Goal: Find contact information: Find contact information

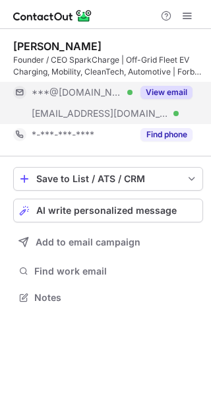
scroll to position [288, 211]
click at [186, 90] on button "View email" at bounding box center [166, 92] width 52 height 13
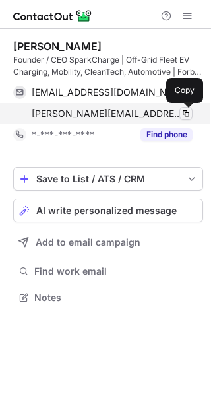
click at [184, 111] on span at bounding box center [186, 113] width 11 height 11
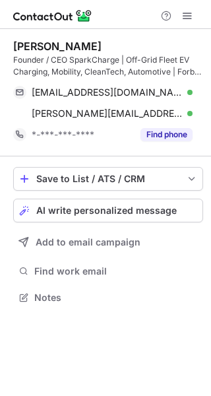
scroll to position [288, 211]
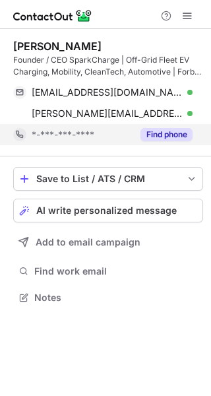
click at [168, 137] on button "Find phone" at bounding box center [166, 134] width 52 height 13
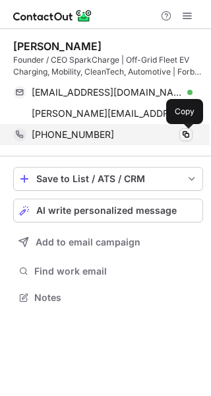
click at [191, 131] on span at bounding box center [186, 134] width 11 height 11
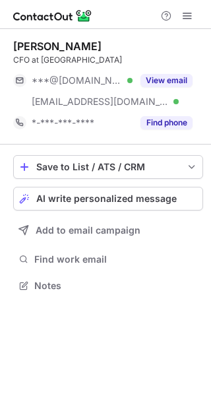
scroll to position [276, 211]
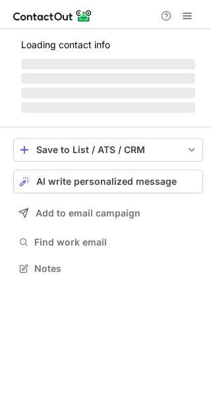
scroll to position [276, 211]
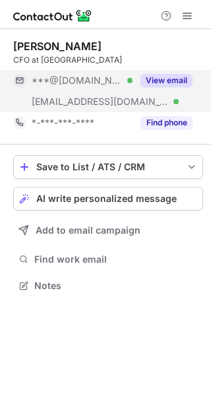
click at [177, 81] on button "View email" at bounding box center [166, 80] width 52 height 13
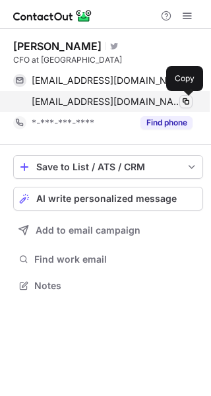
click at [183, 102] on span at bounding box center [186, 101] width 11 height 11
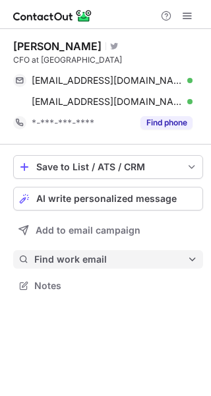
click at [193, 255] on span at bounding box center [192, 259] width 11 height 11
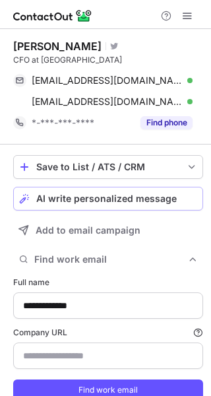
scroll to position [415, 202]
type input "**********"
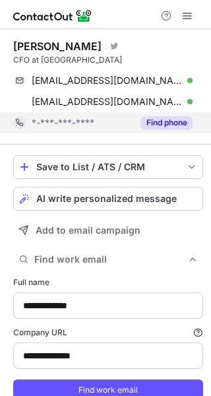
click at [164, 126] on button "Find phone" at bounding box center [166, 122] width 52 height 13
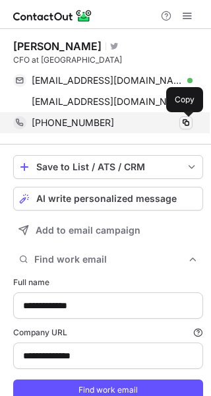
click at [189, 121] on span at bounding box center [186, 122] width 11 height 11
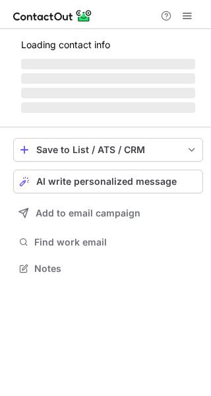
scroll to position [288, 211]
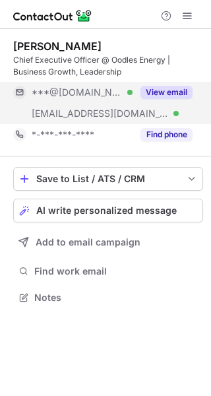
click at [161, 92] on button "View email" at bounding box center [166, 92] width 52 height 13
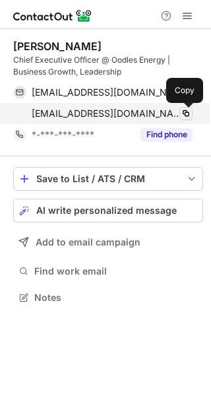
click at [187, 115] on span at bounding box center [186, 113] width 11 height 11
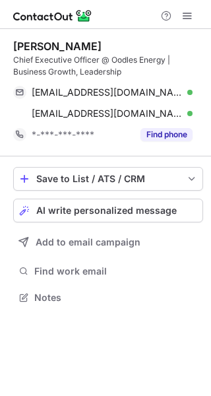
click at [198, 86] on div "[EMAIL_ADDRESS][DOMAIN_NAME] Verified Copy [EMAIL_ADDRESS][DOMAIN_NAME] Verifie…" at bounding box center [108, 103] width 190 height 42
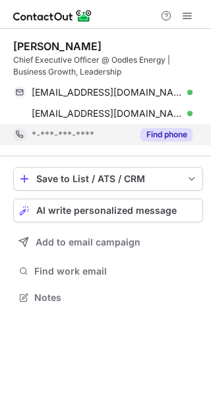
click at [159, 137] on button "Find phone" at bounding box center [166, 134] width 52 height 13
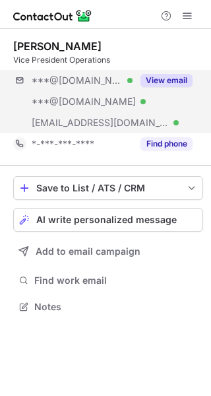
scroll to position [297, 211]
click at [170, 82] on button "View email" at bounding box center [166, 80] width 52 height 13
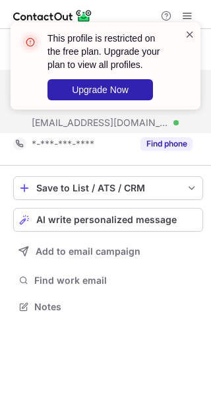
click at [192, 30] on span at bounding box center [190, 34] width 11 height 13
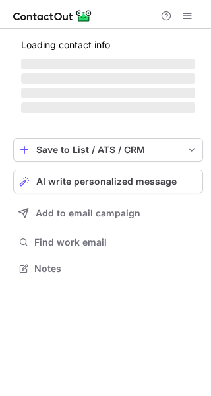
scroll to position [266, 211]
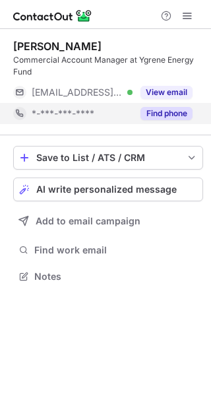
click at [173, 116] on button "Find phone" at bounding box center [166, 113] width 52 height 13
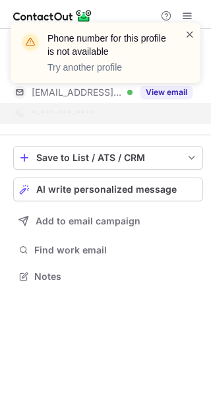
click at [192, 32] on span at bounding box center [190, 34] width 11 height 13
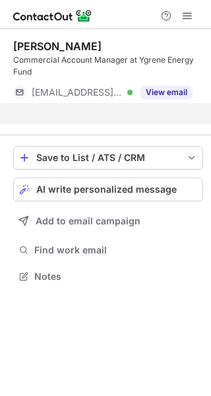
scroll to position [245, 211]
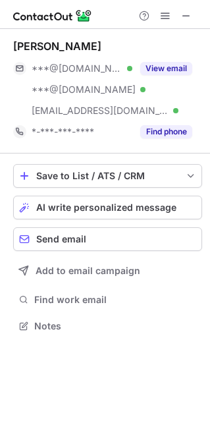
scroll to position [317, 210]
click at [191, 15] on span at bounding box center [186, 16] width 11 height 11
